Goal: Information Seeking & Learning: Compare options

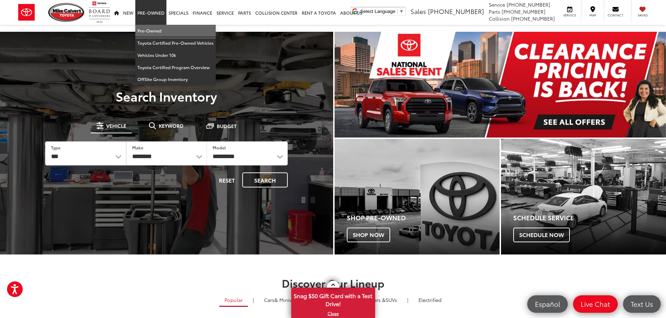
click at [148, 30] on link "Pre-Owned" at bounding box center [175, 31] width 80 height 12
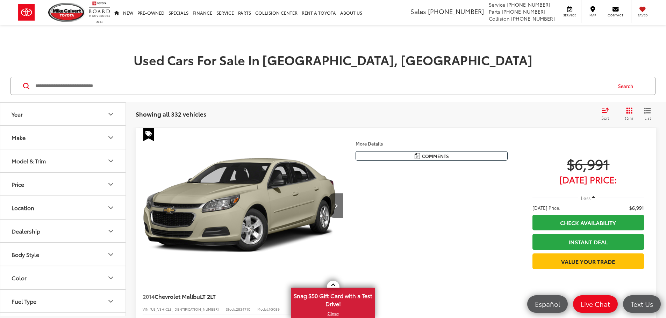
click at [110, 134] on icon "Make" at bounding box center [111, 138] width 8 height 8
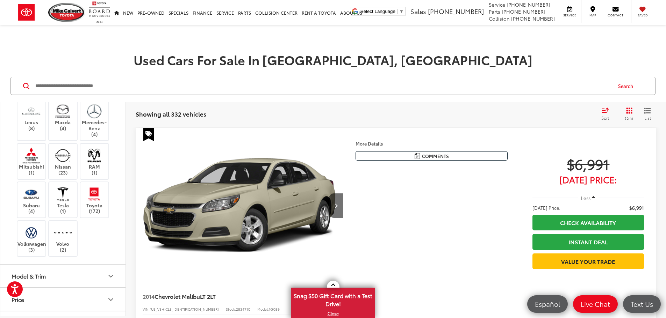
scroll to position [210, 0]
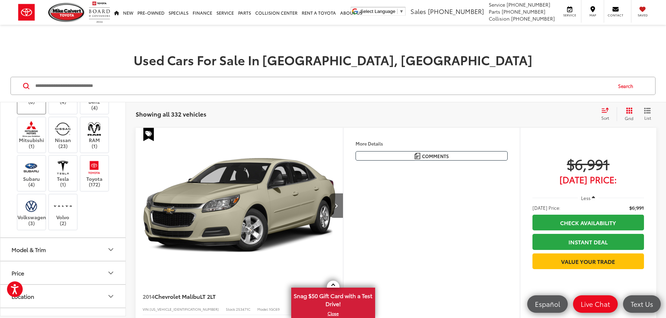
click at [38, 105] on label "Lexus (8)" at bounding box center [31, 91] width 28 height 28
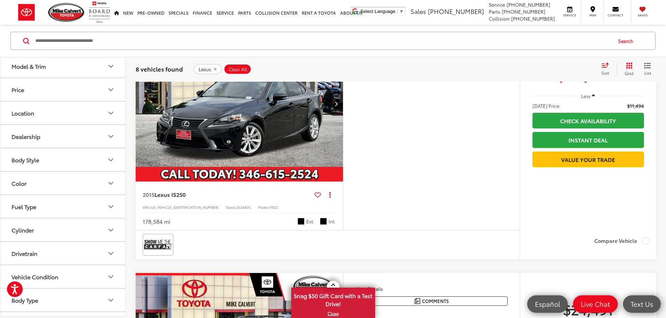
scroll to position [384, 0]
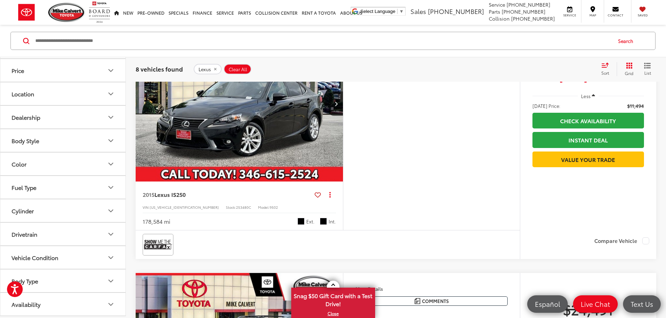
click at [109, 48] on icon "Model & Trim" at bounding box center [111, 47] width 4 height 2
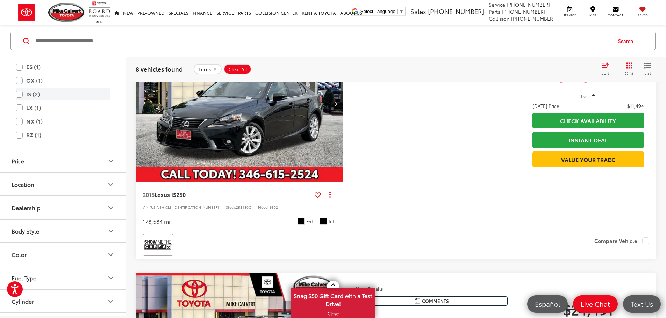
click at [20, 100] on label "IS (2)" at bounding box center [63, 94] width 94 height 12
